Goal: Task Accomplishment & Management: Complete application form

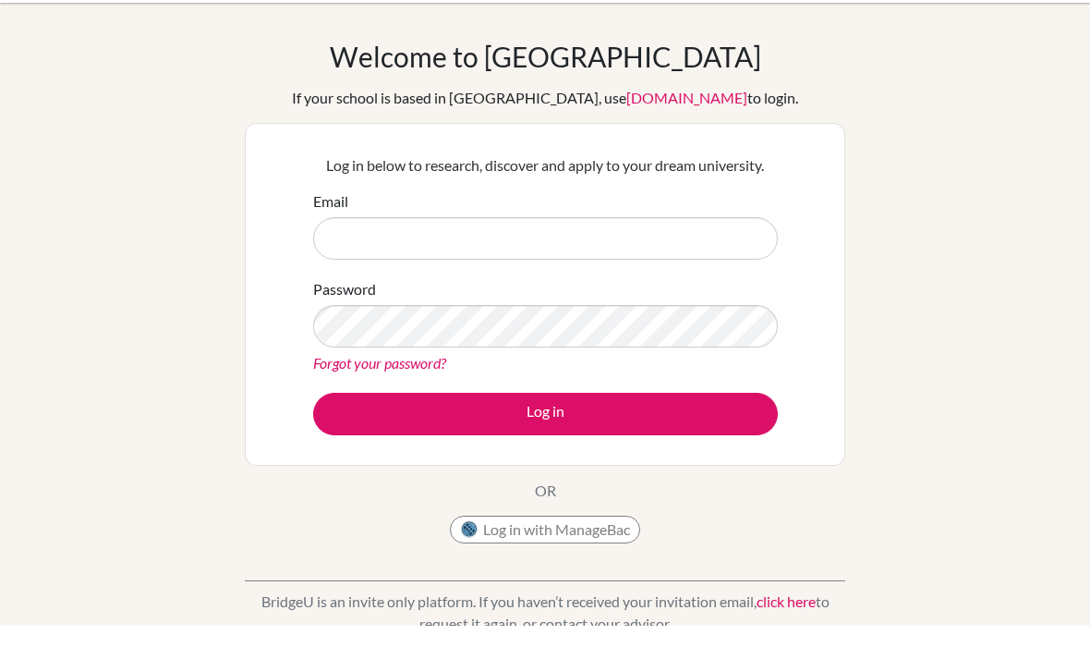
scroll to position [33, 0]
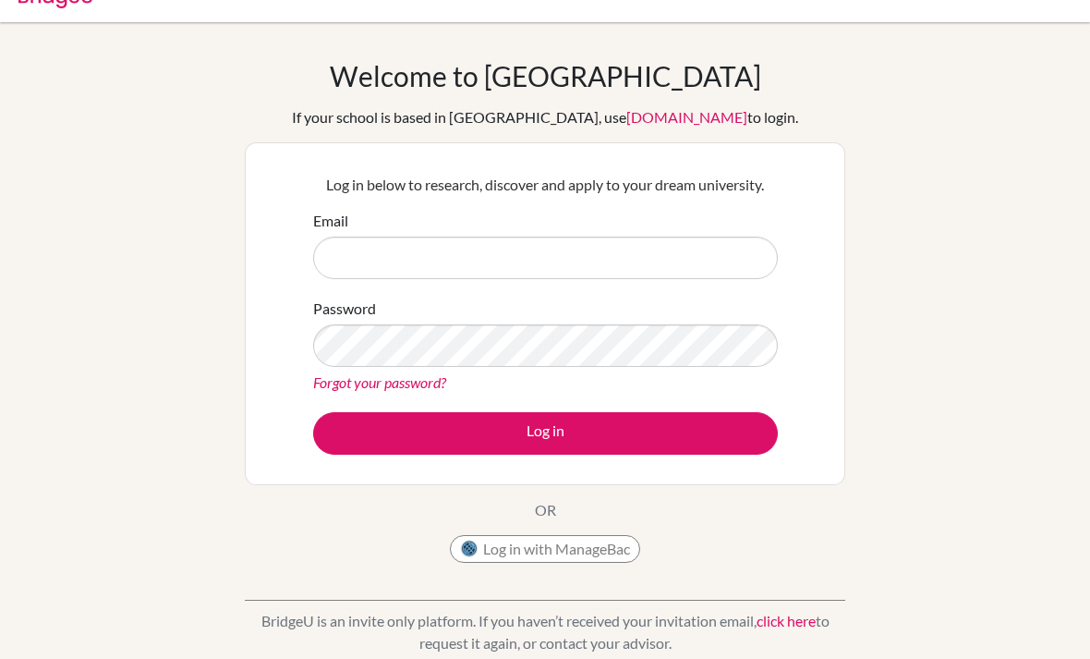
click at [929, 167] on div "Welcome to [GEOGRAPHIC_DATA] If your school is based in [GEOGRAPHIC_DATA], use …" at bounding box center [545, 361] width 1090 height 604
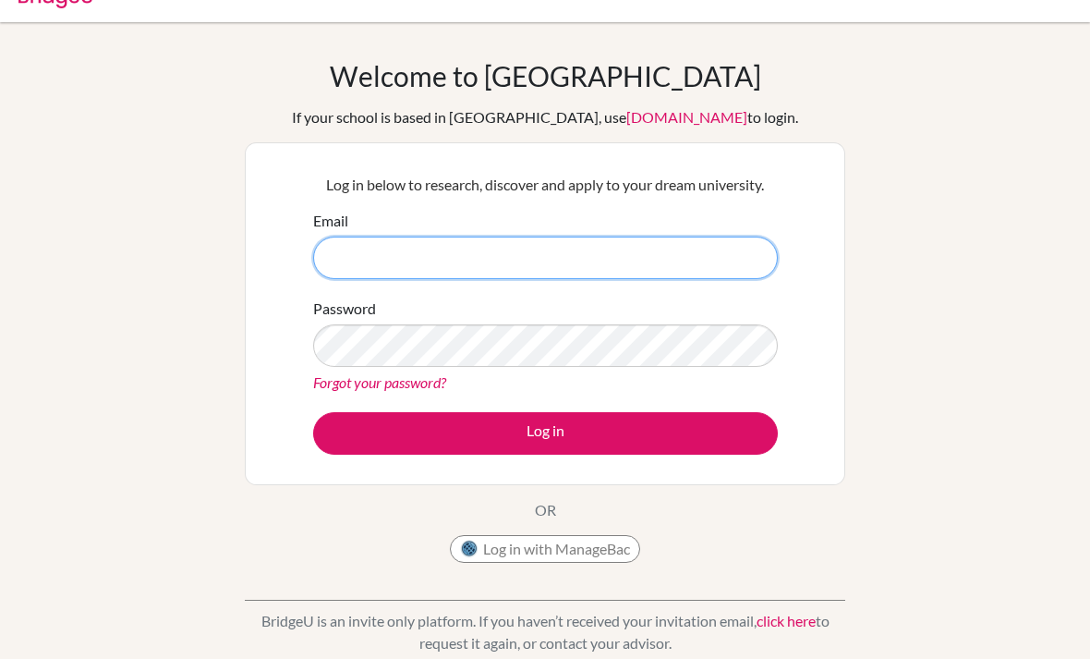
click at [645, 237] on input "Email" at bounding box center [545, 258] width 465 height 43
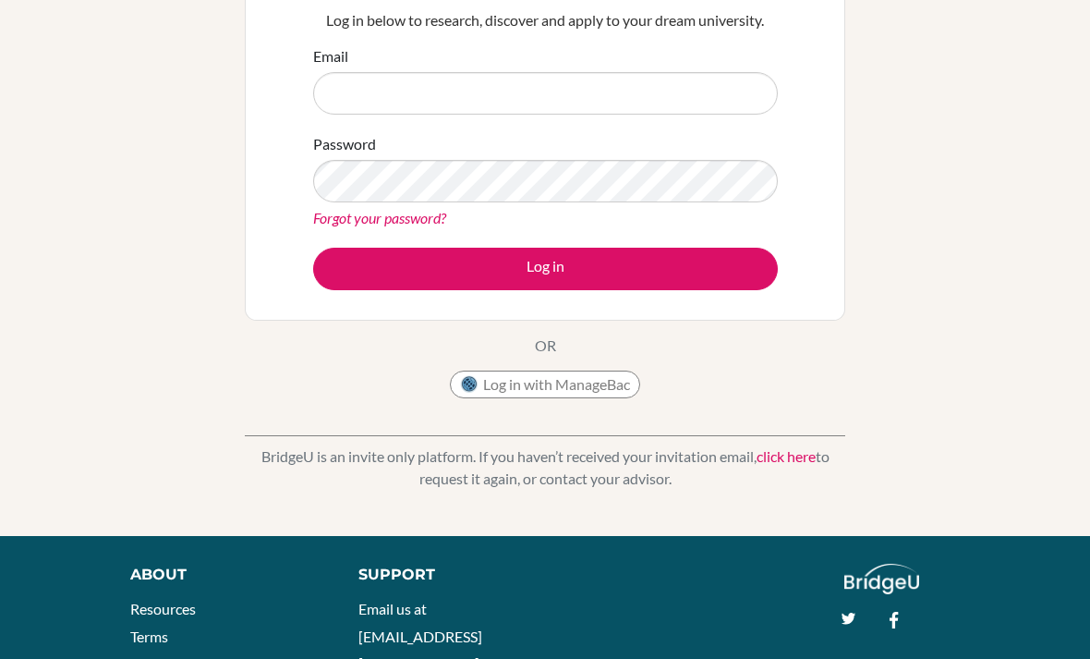
scroll to position [114, 0]
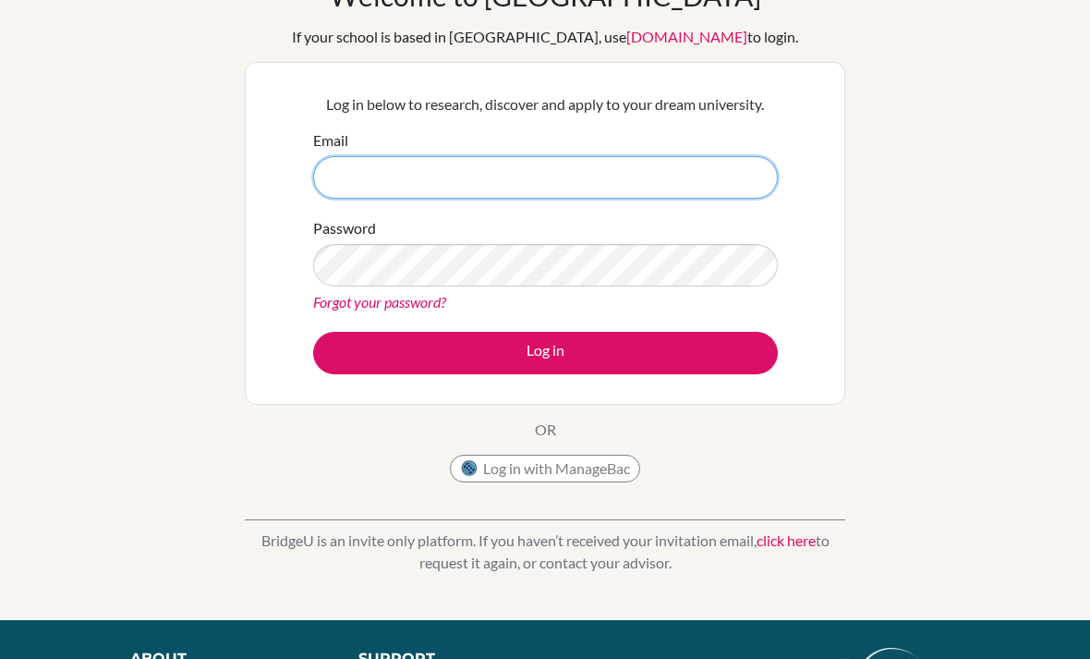
click at [681, 169] on input "Email" at bounding box center [545, 177] width 465 height 43
type input "imanikarabu4@gmailcom"
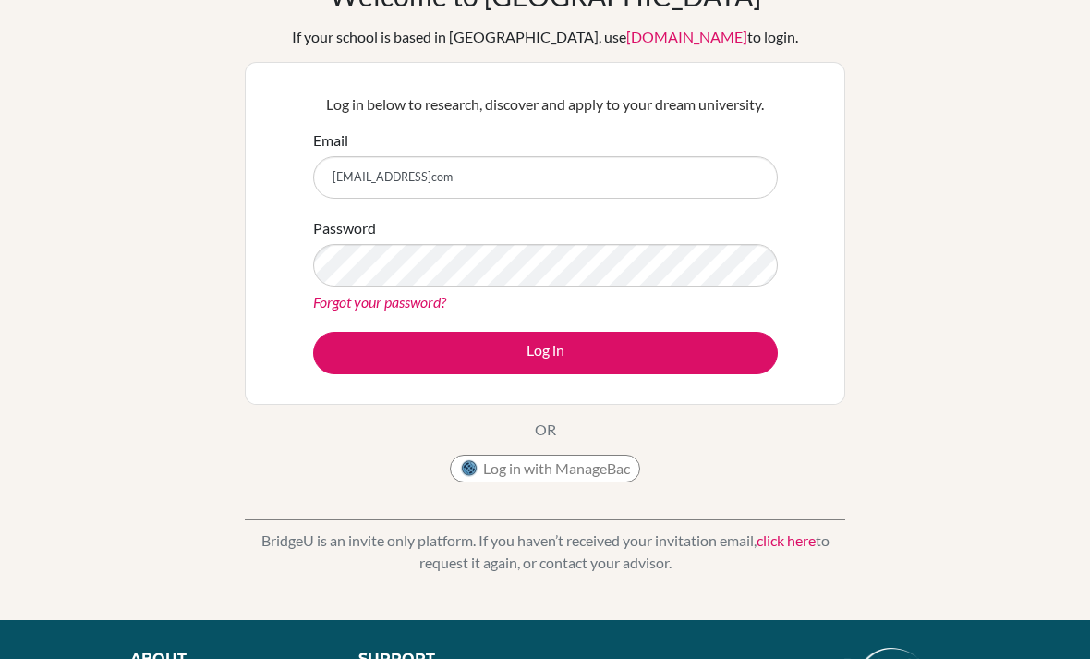
click at [660, 35] on link "[DOMAIN_NAME]" at bounding box center [687, 37] width 121 height 18
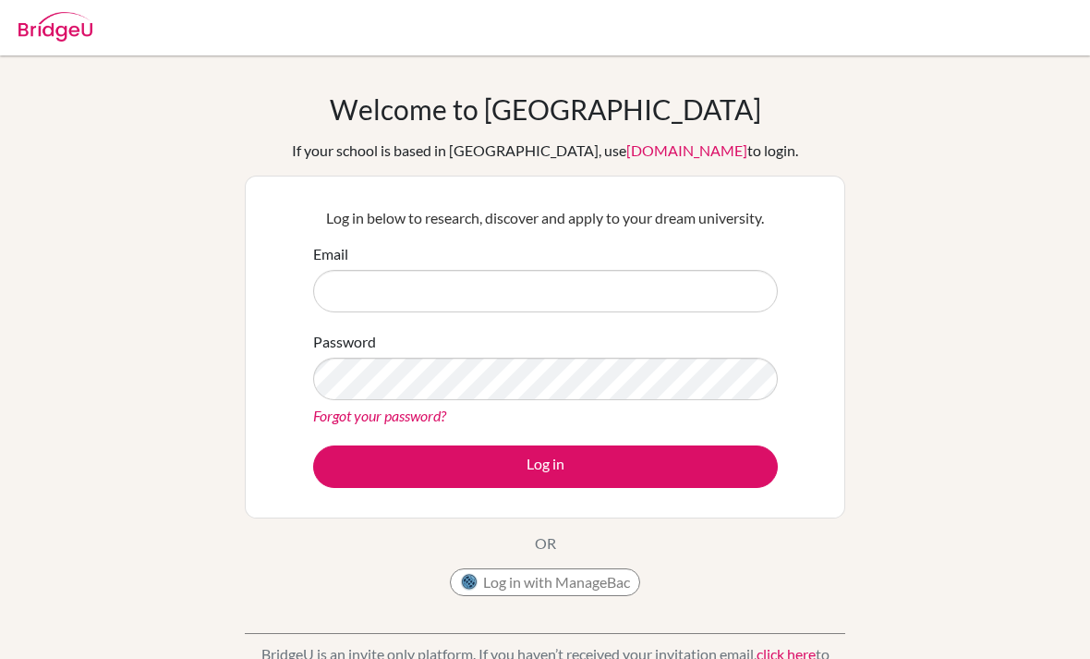
scroll to position [114, 0]
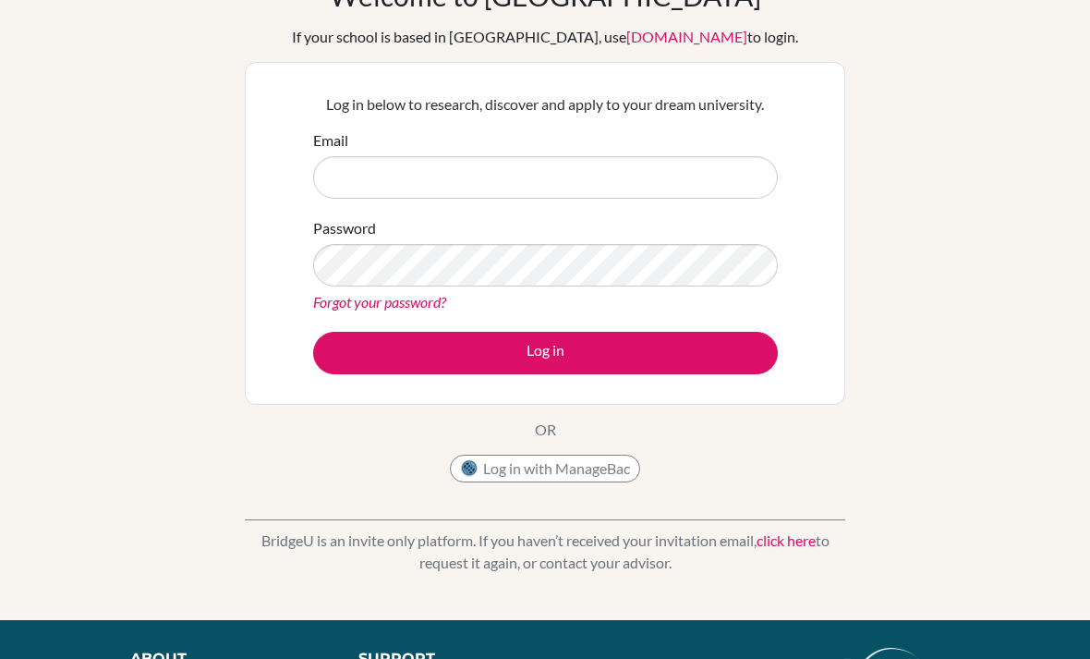
click at [436, 163] on input "Email" at bounding box center [545, 177] width 465 height 43
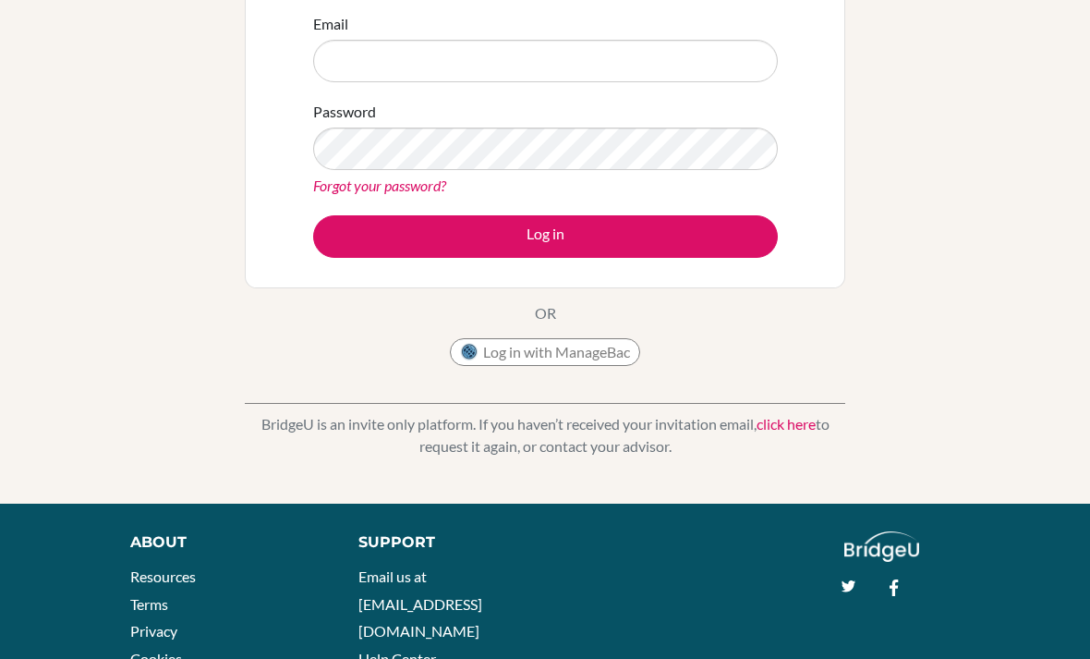
scroll to position [188, 0]
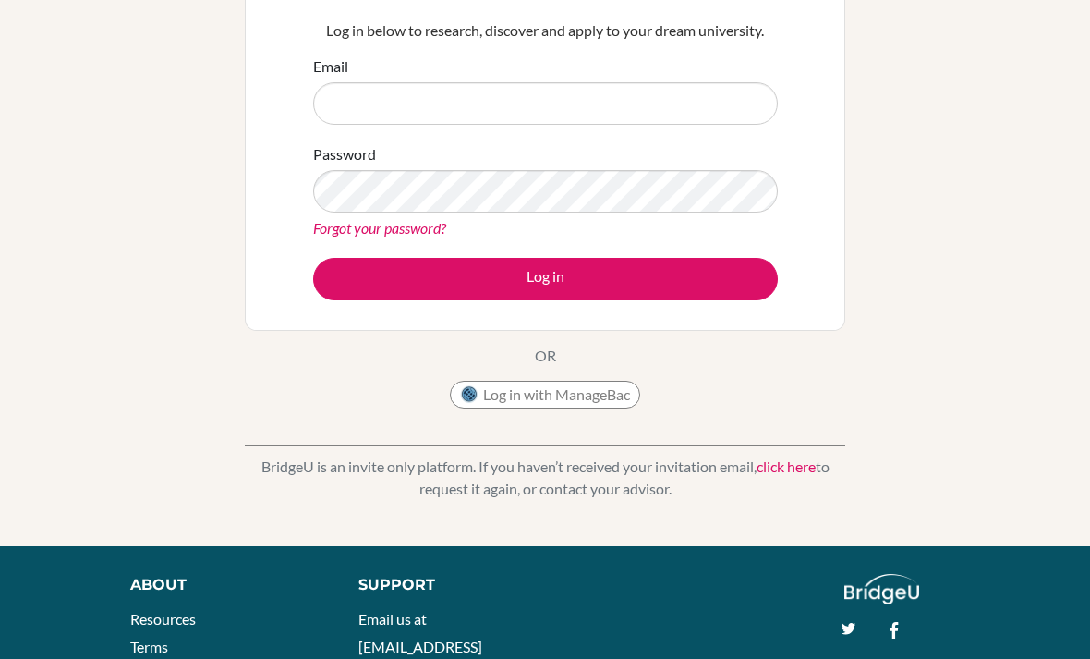
click at [639, 137] on form "Email Password Forgot your password? Log in" at bounding box center [545, 177] width 465 height 245
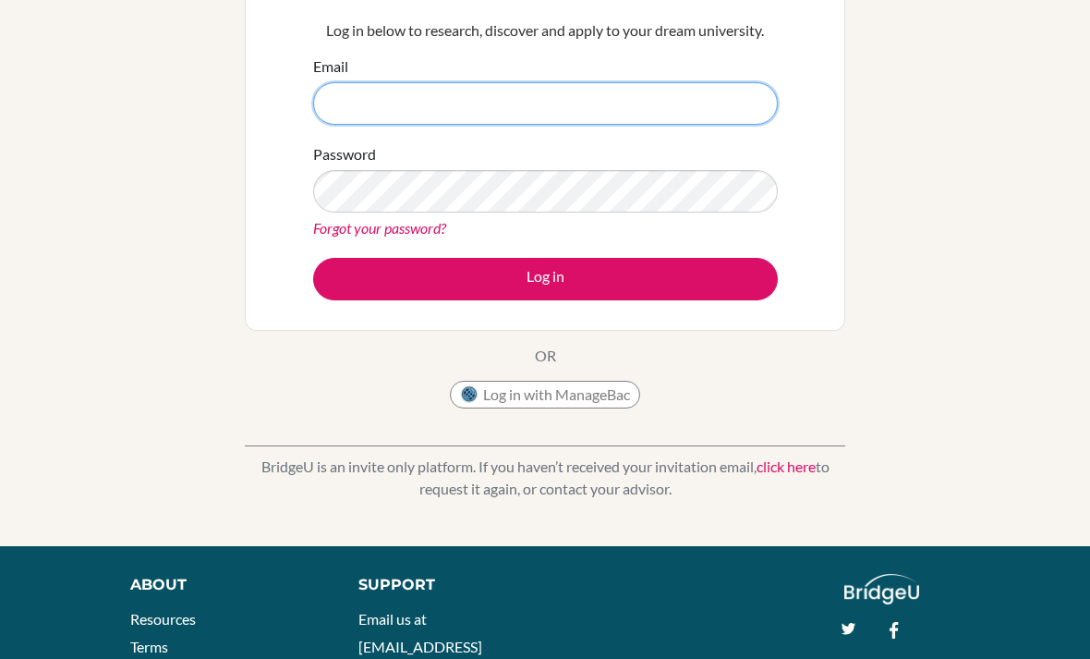
click at [673, 109] on input "Email" at bounding box center [545, 103] width 465 height 43
type input "i"
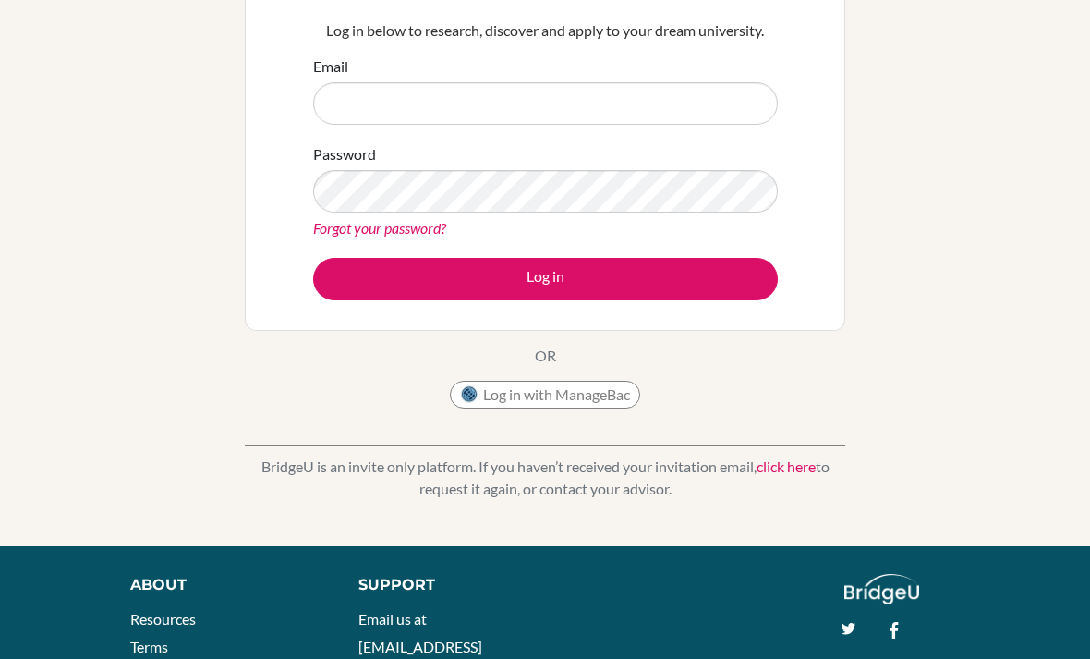
click at [980, 194] on div "Welcome to [GEOGRAPHIC_DATA] If your school is based in [GEOGRAPHIC_DATA], use …" at bounding box center [545, 207] width 1090 height 604
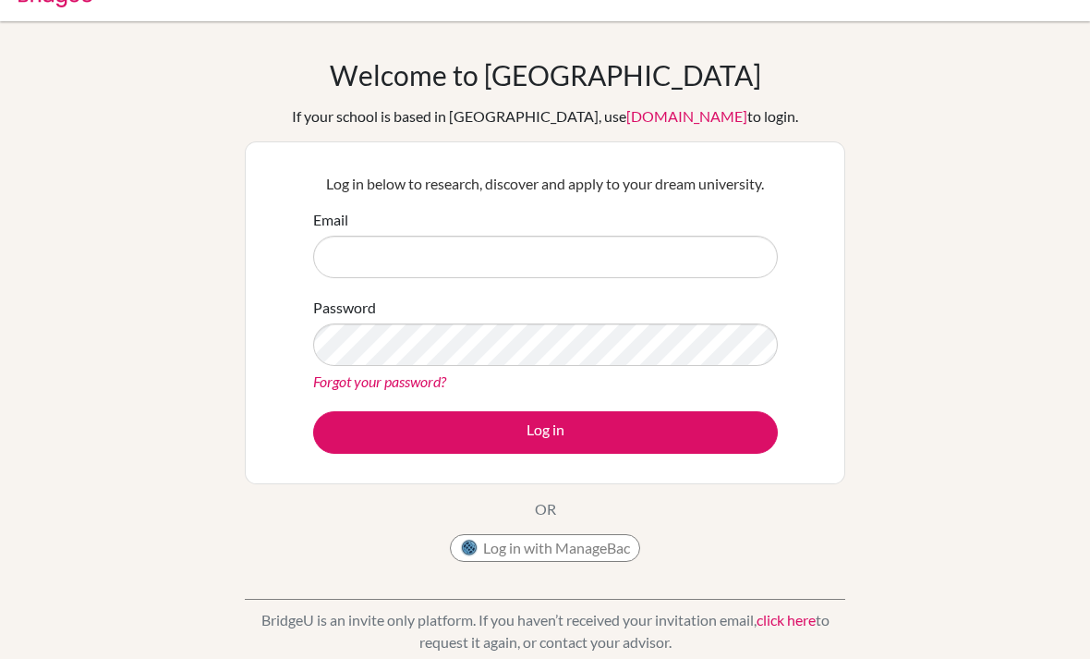
scroll to position [0, 0]
